Goal: Task Accomplishment & Management: Manage account settings

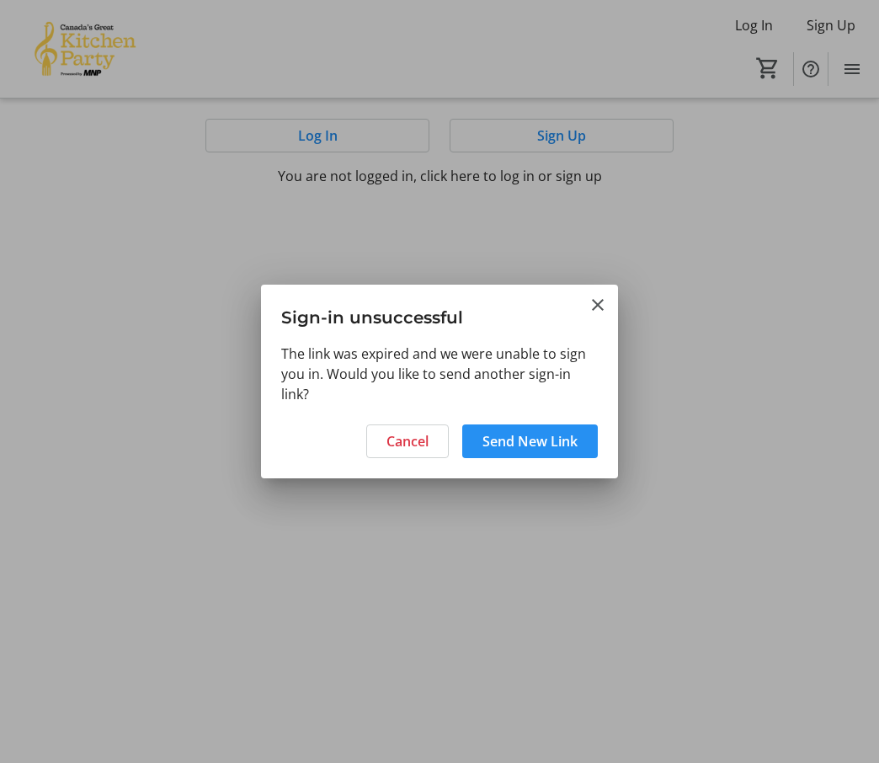
click at [497, 446] on span "Send New Link" at bounding box center [529, 441] width 95 height 20
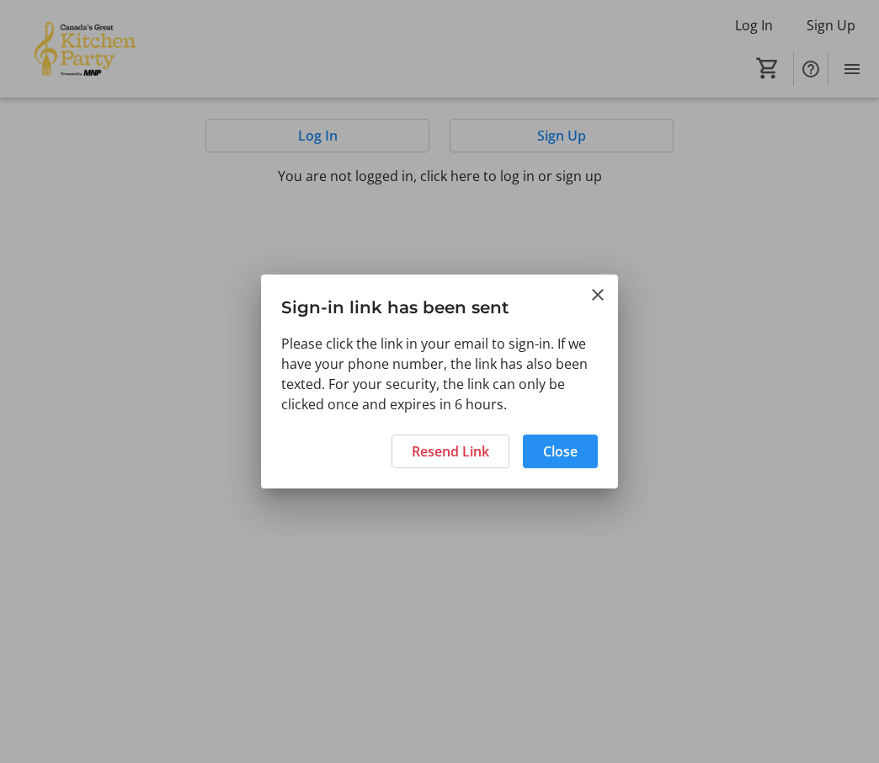
click at [553, 449] on span "Close" at bounding box center [560, 451] width 35 height 20
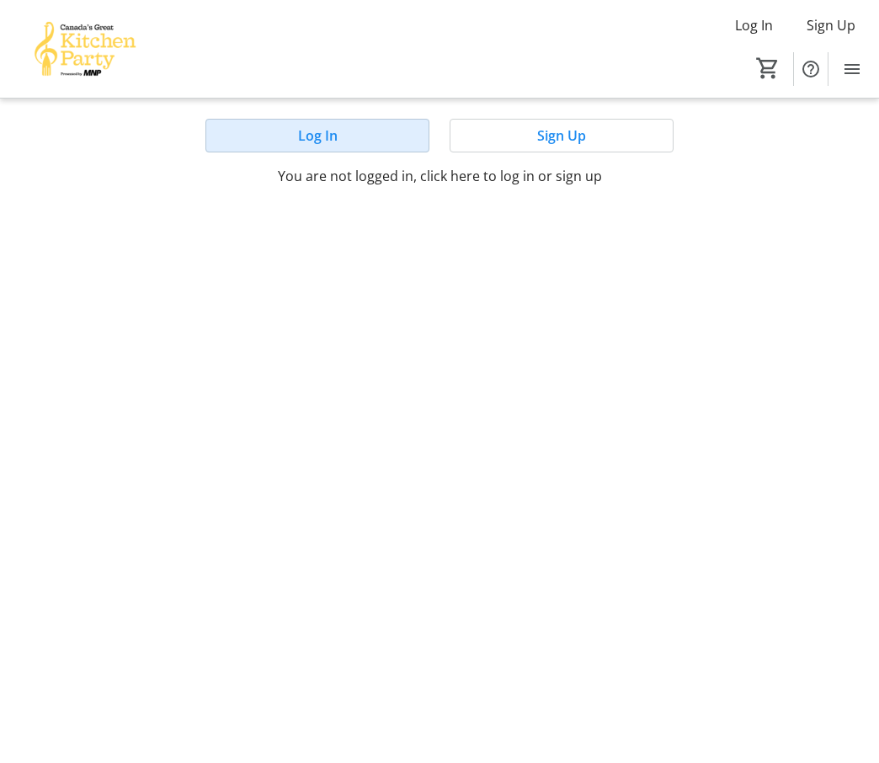
click at [338, 136] on span at bounding box center [317, 135] width 222 height 40
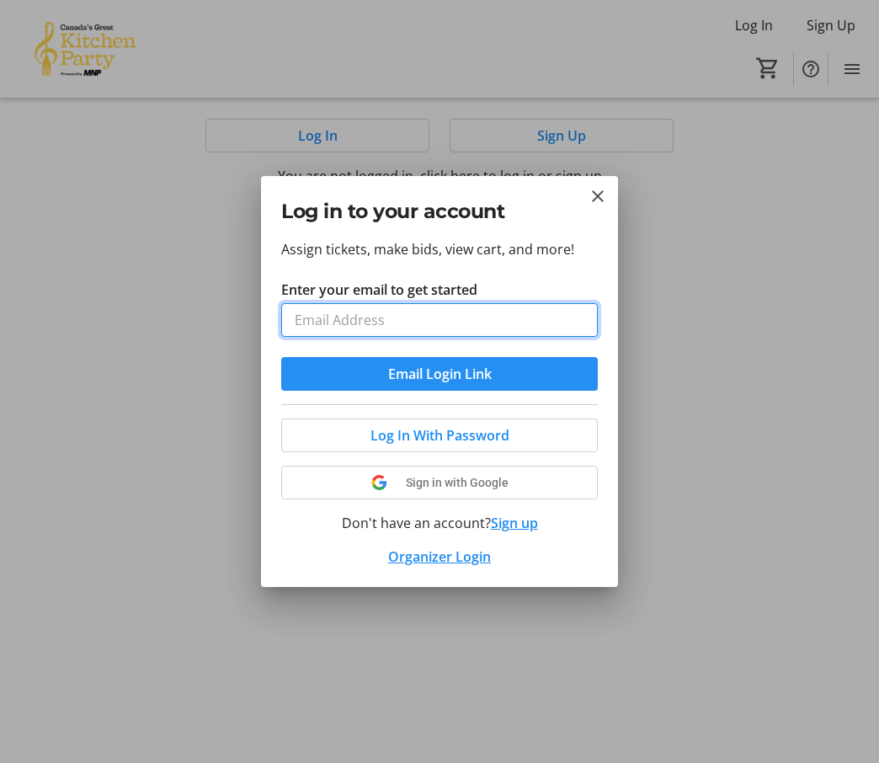
type input "[EMAIL_ADDRESS][DOMAIN_NAME]"
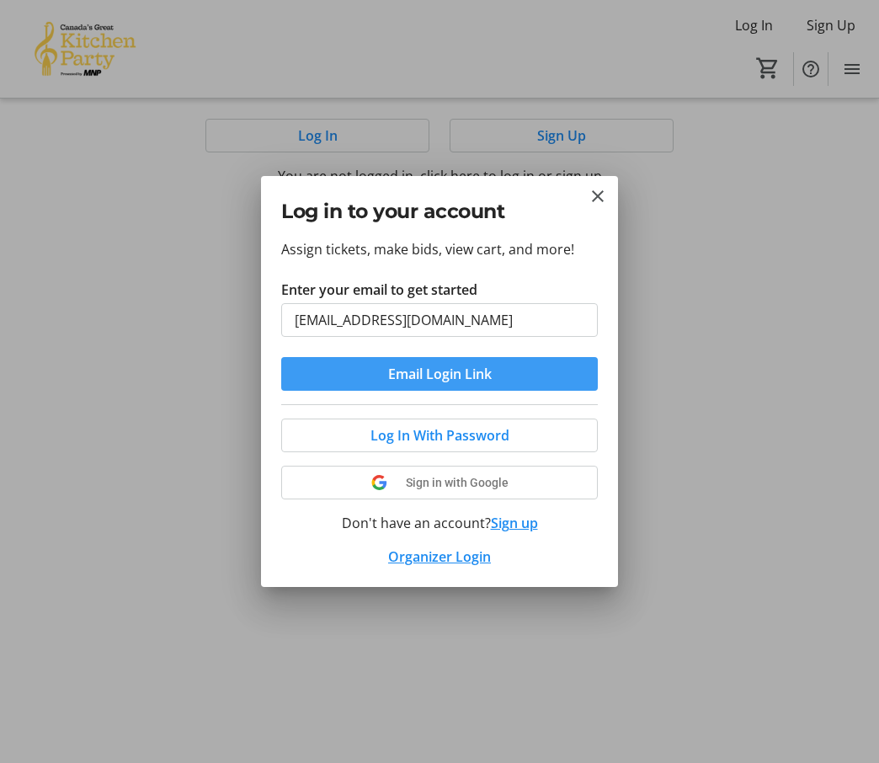
click at [477, 365] on span "Email Login Link" at bounding box center [440, 374] width 104 height 20
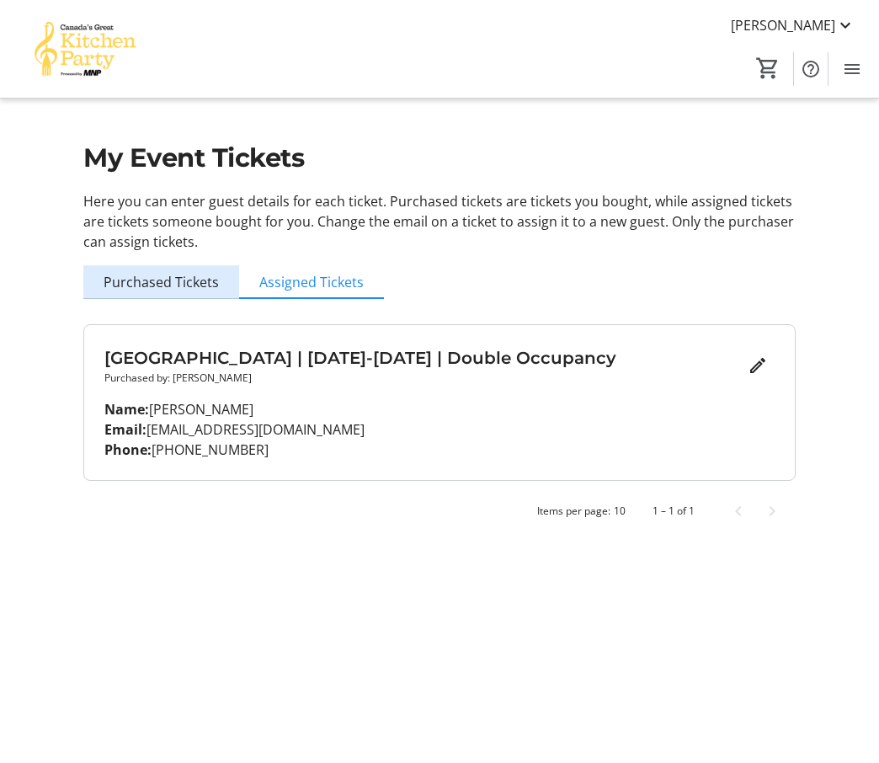
click at [195, 275] on span "Purchased Tickets" at bounding box center [161, 281] width 115 height 13
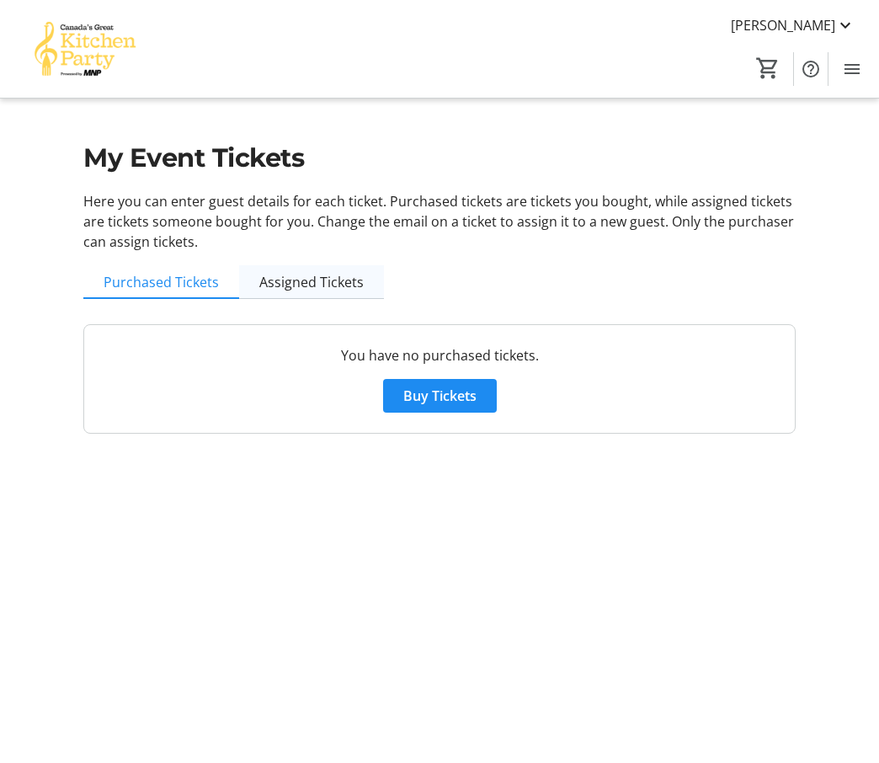
click at [282, 275] on span "Assigned Tickets" at bounding box center [311, 281] width 104 height 13
